Goal: Task Accomplishment & Management: Use online tool/utility

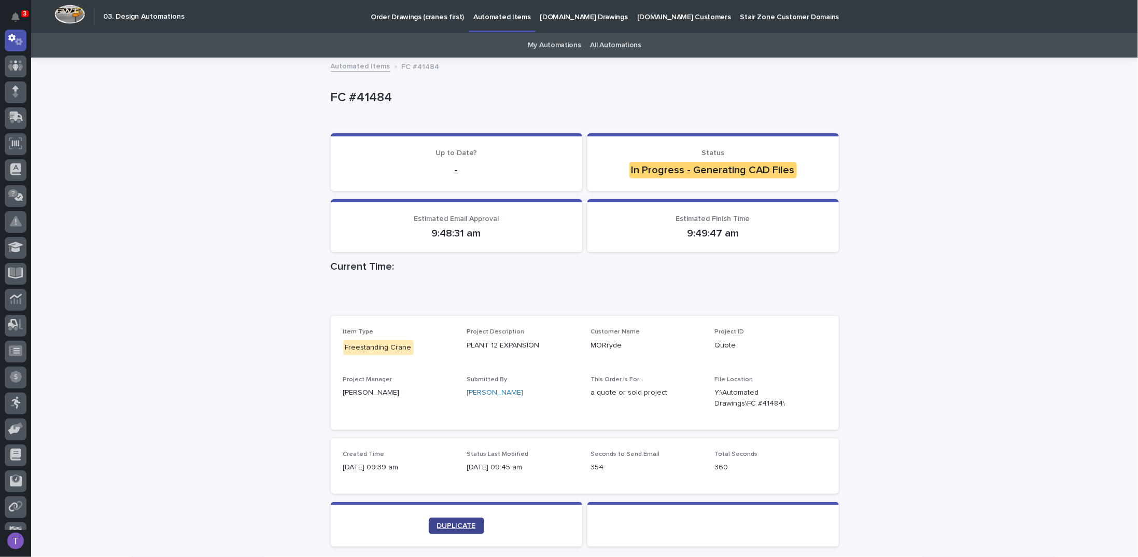
click at [451, 520] on link "DUPLICATE" at bounding box center [456, 526] width 55 height 17
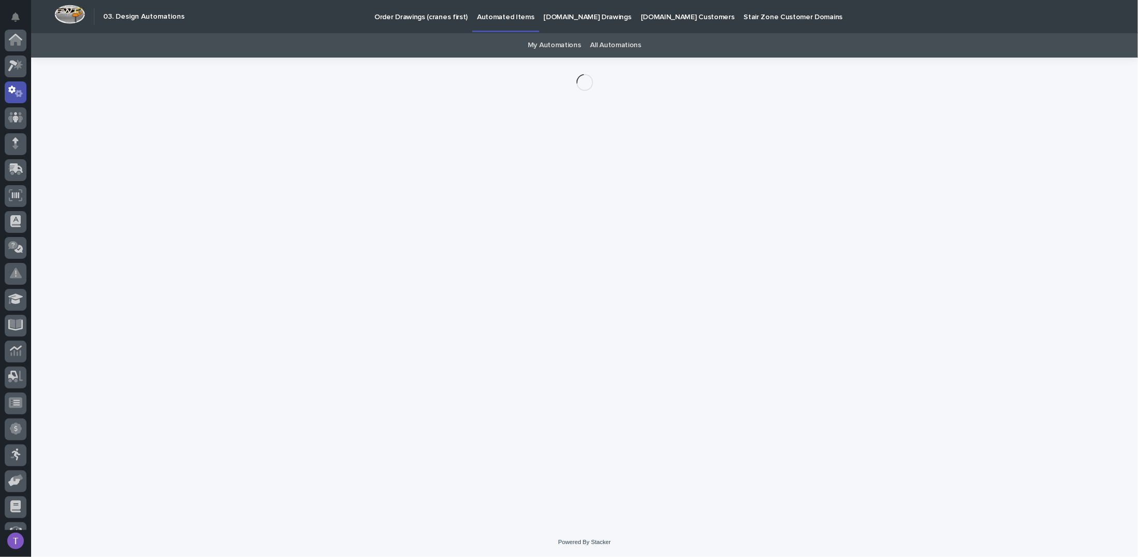
scroll to position [52, 0]
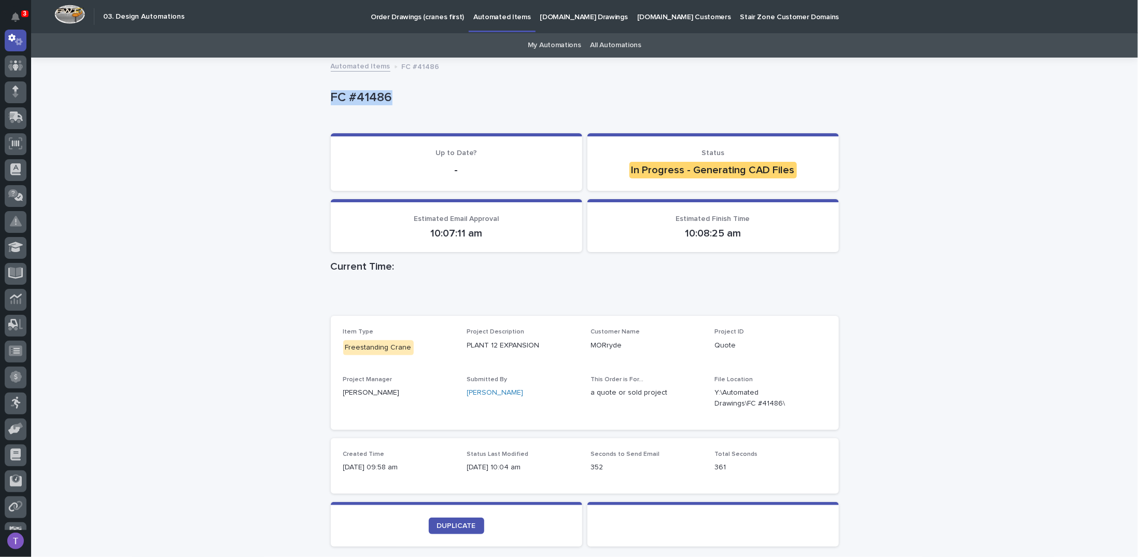
drag, startPoint x: 328, startPoint y: 96, endPoint x: 428, endPoint y: 102, distance: 100.2
click at [428, 102] on p "FC #41486" at bounding box center [583, 97] width 504 height 15
copy p "FC #41486"
